Goal: Information Seeking & Learning: Learn about a topic

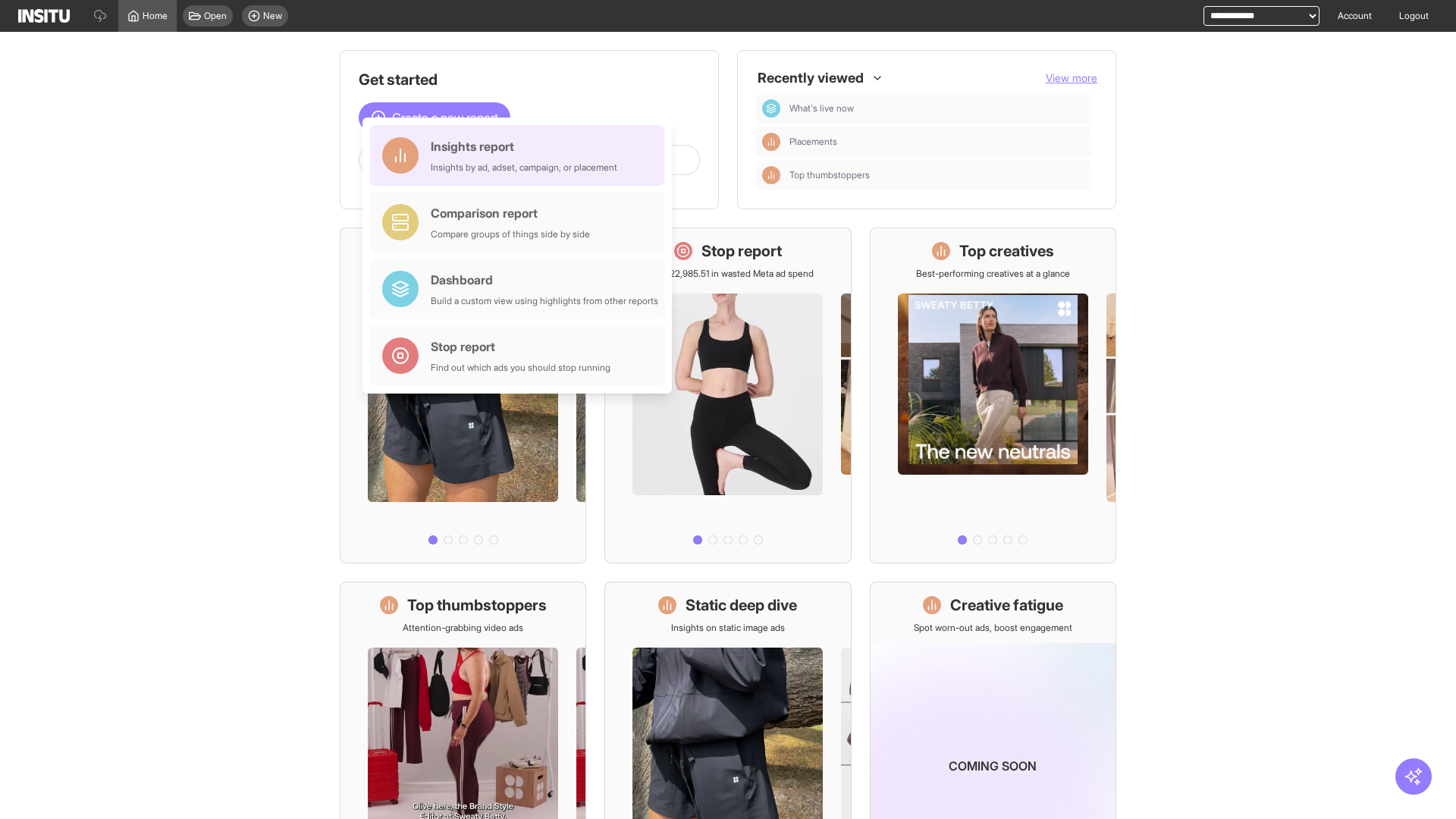
click at [520, 155] on div "Insights report Insights by ad, adset, campaign, or placement" at bounding box center [523, 155] width 187 height 36
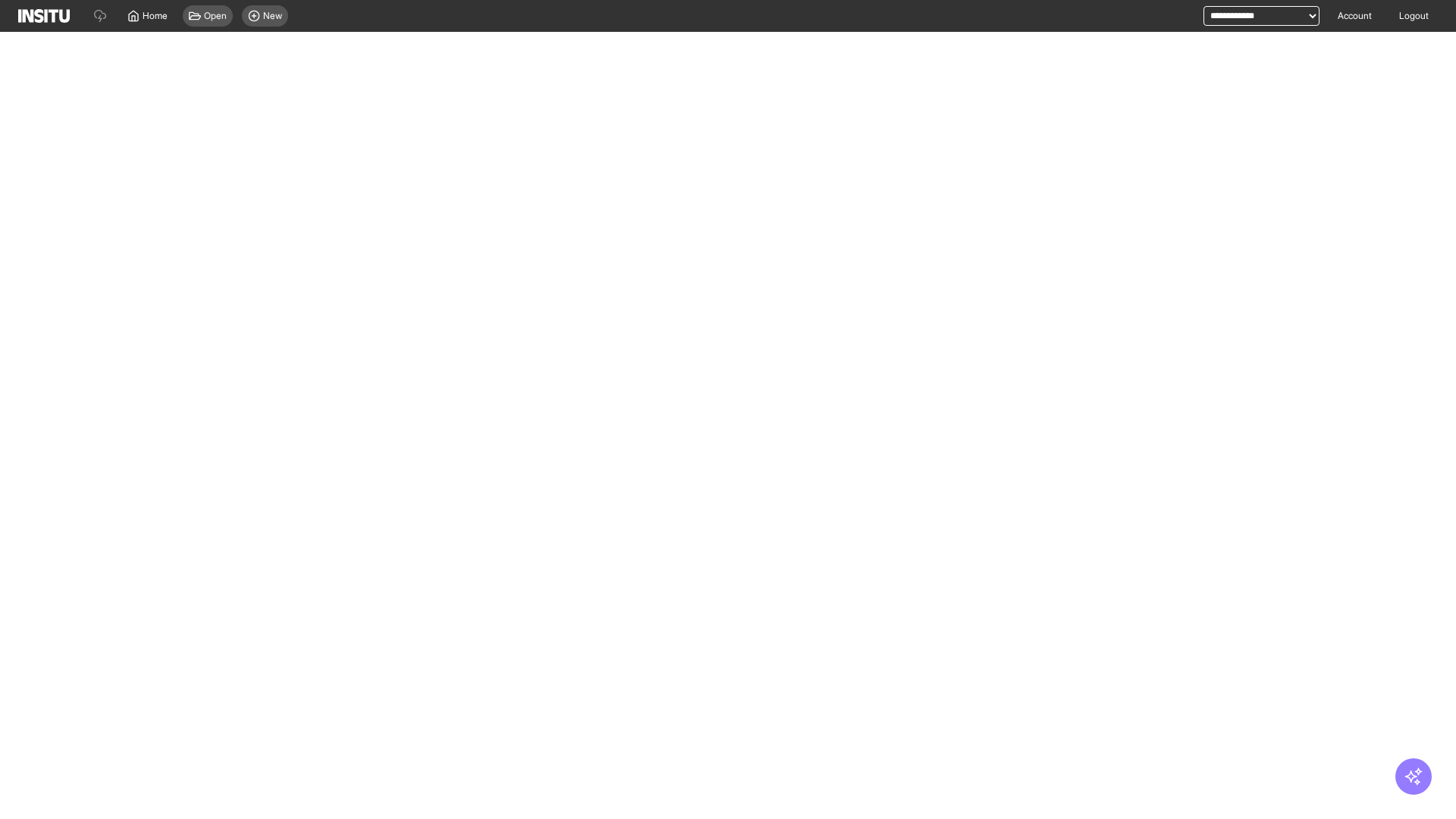
select select "**"
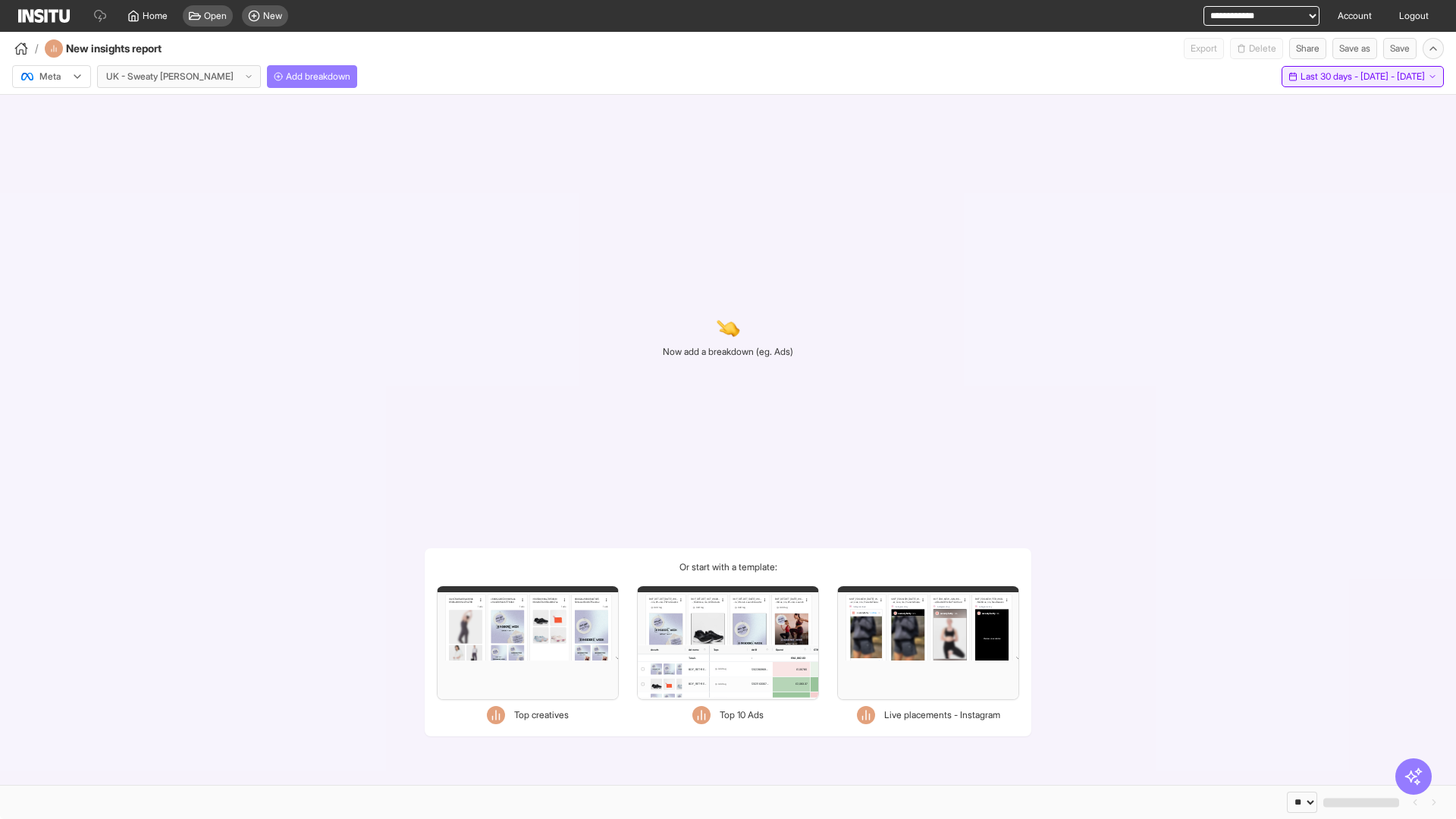
click at [1329, 77] on span "Last 30 days - [DATE] - [DATE]" at bounding box center [1363, 77] width 125 height 12
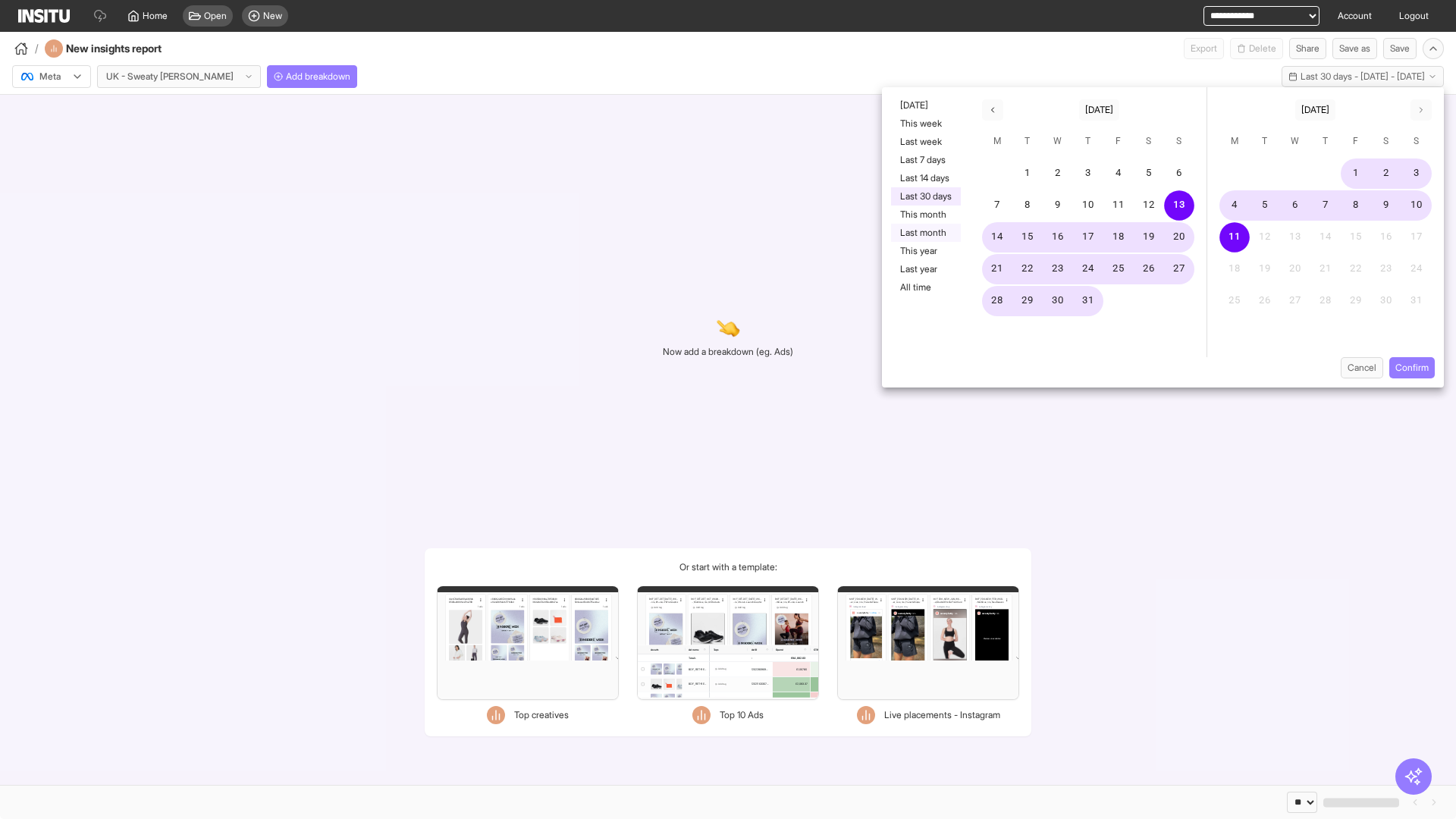
click at [924, 233] on button "Last month" at bounding box center [926, 232] width 70 height 18
